Goal: Task Accomplishment & Management: Complete application form

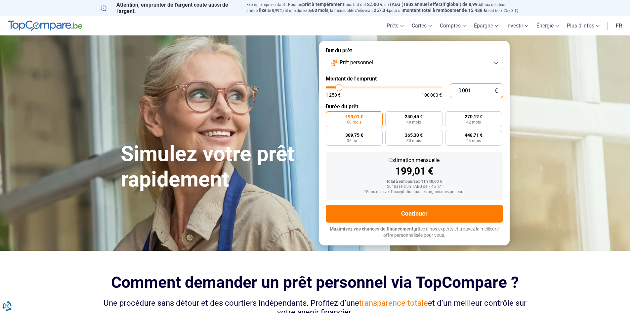
drag, startPoint x: 472, startPoint y: 88, endPoint x: 450, endPoint y: 90, distance: 22.3
click at [450, 90] on input "10 001" at bounding box center [476, 90] width 53 height 15
type input "2"
type input "1250"
type input "20"
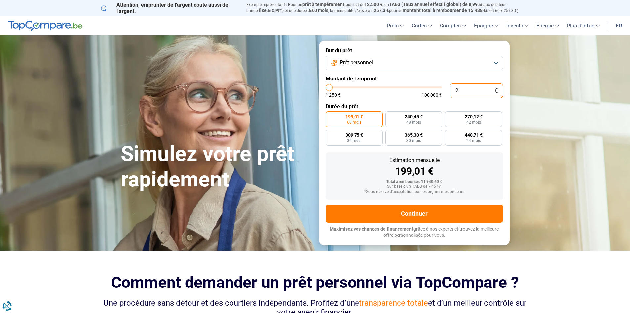
type input "1250"
type input "200"
type input "1250"
type input "2 000"
type input "2000"
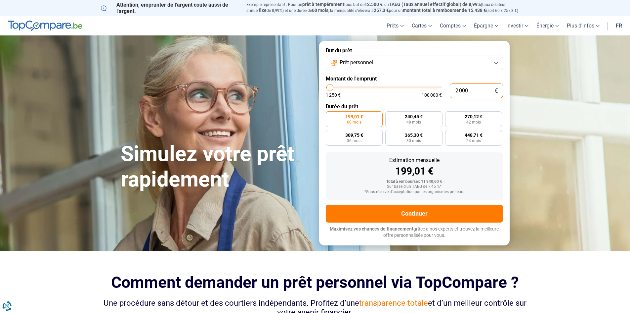
type input "20 000"
type input "20000"
radio input "false"
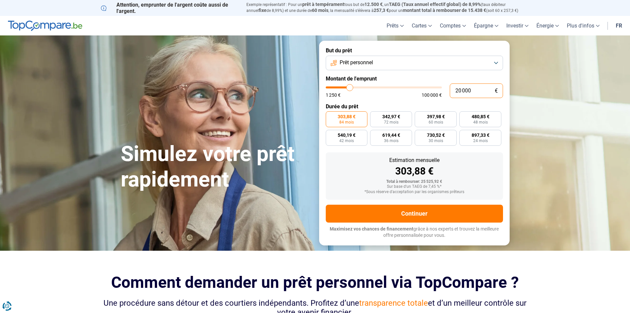
drag, startPoint x: 478, startPoint y: 89, endPoint x: 455, endPoint y: 87, distance: 23.2
click at [455, 87] on input "20 000" at bounding box center [476, 90] width 53 height 15
type input "1"
type input "1250"
type input "16"
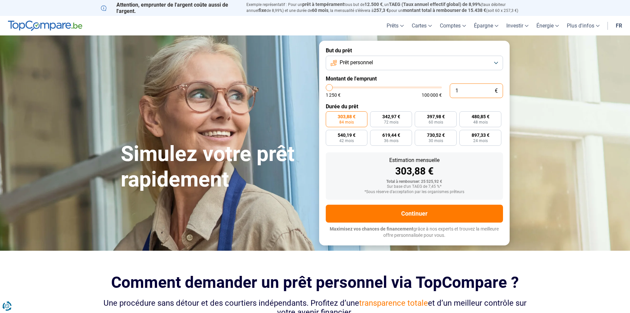
type input "1250"
type input "160"
type input "1250"
type input "1 600"
type input "1500"
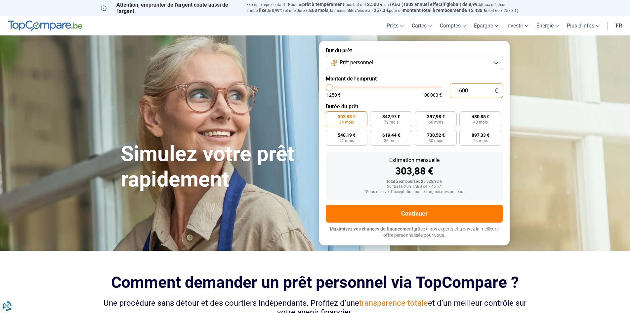
type input "16 000"
type input "16000"
type input "16 000"
click at [528, 130] on section "Simulez votre prêt rapidement Simulez votre prêt rapidement But du prêt Prêt pe…" at bounding box center [315, 142] width 630 height 215
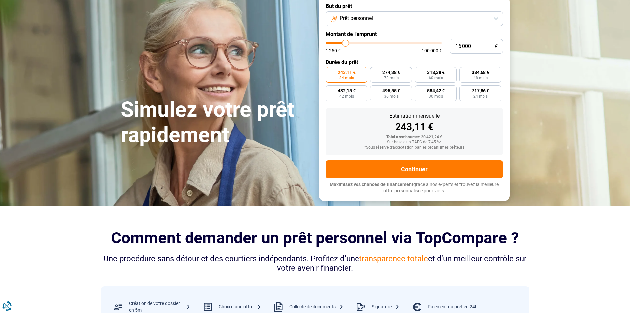
scroll to position [66, 0]
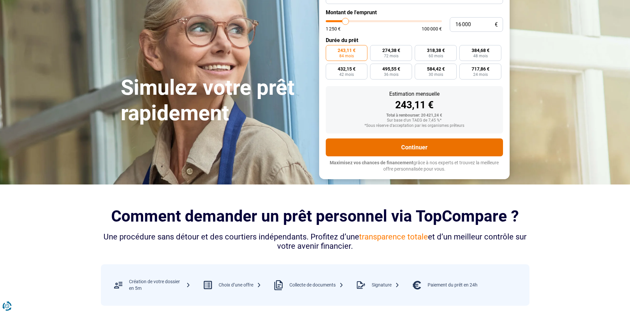
click at [435, 151] on button "Continuer" at bounding box center [414, 147] width 177 height 18
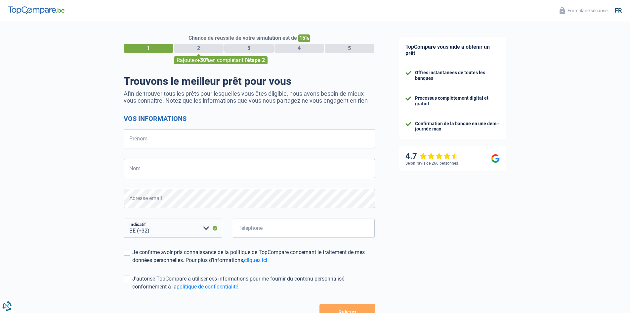
select select "32"
